Goal: Task Accomplishment & Management: Manage account settings

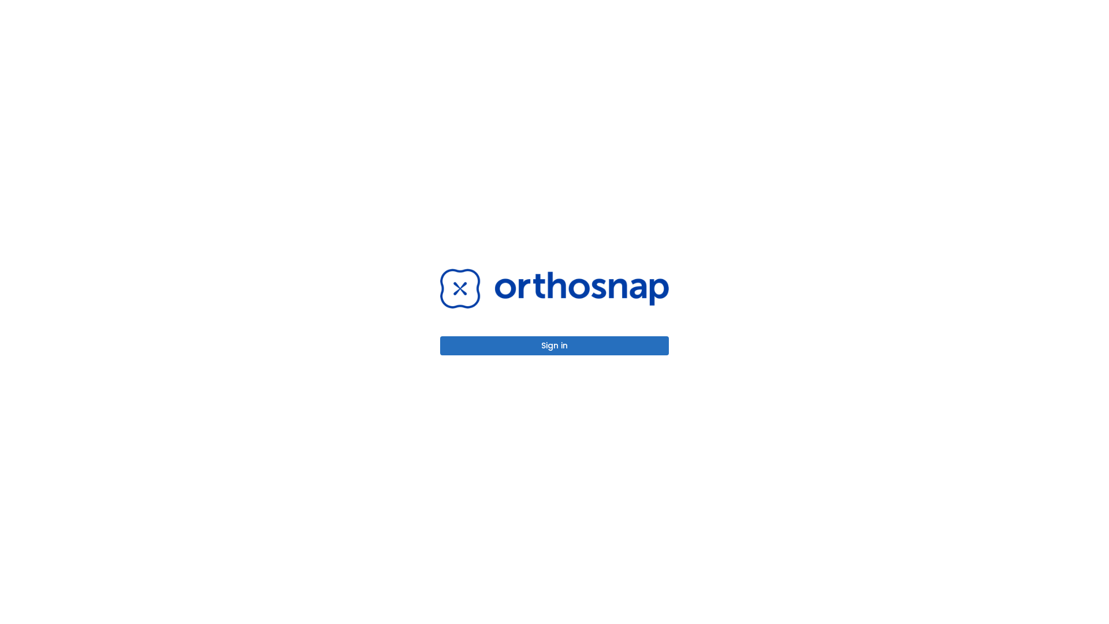
click at [555, 345] on button "Sign in" at bounding box center [554, 345] width 229 height 19
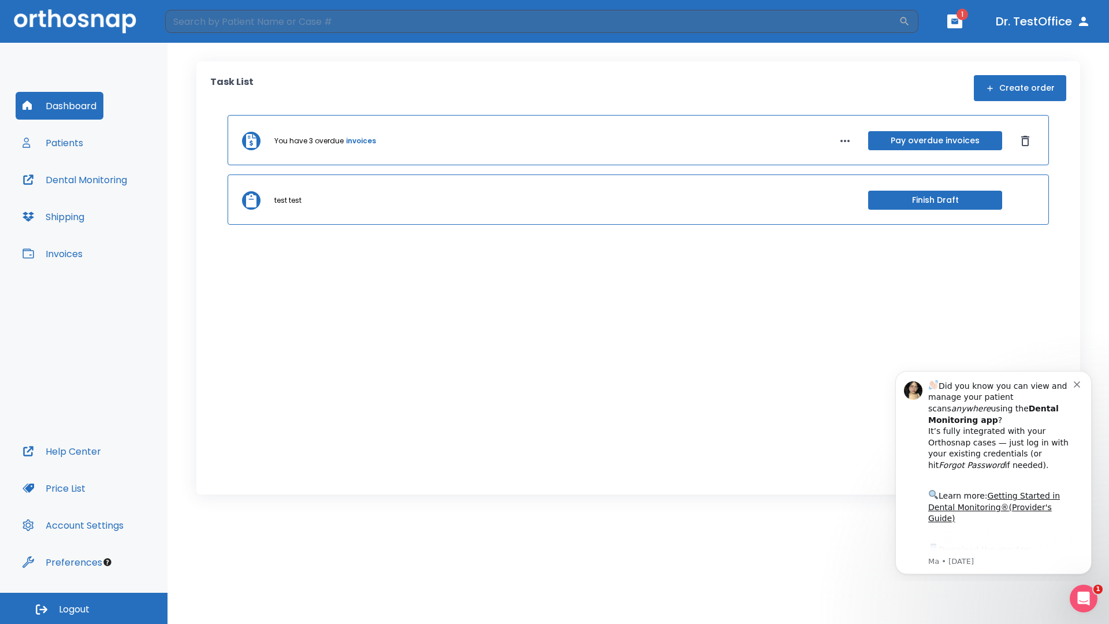
click at [84, 608] on span "Logout" at bounding box center [74, 609] width 31 height 13
